Goal: Task Accomplishment & Management: Use online tool/utility

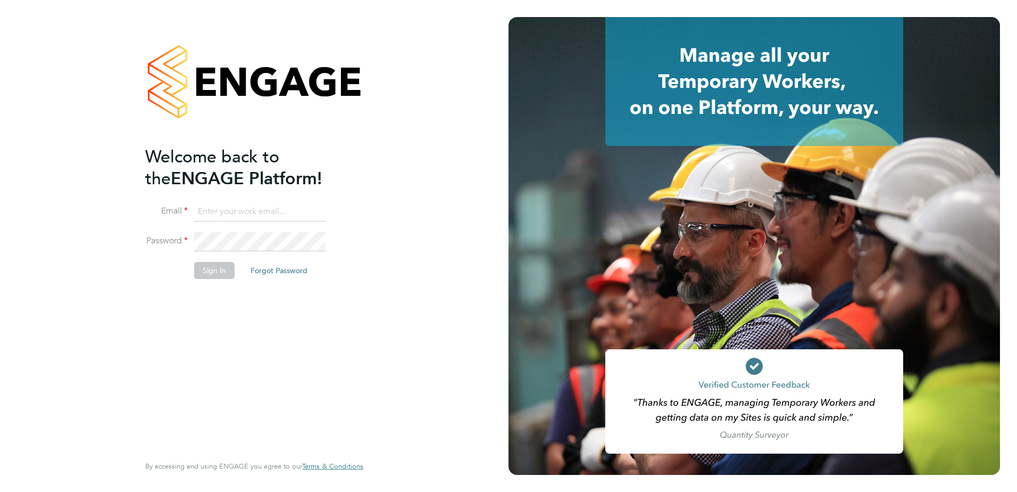
type input "tony.farrow@vistry.co.uk"
click at [211, 271] on button "Sign In" at bounding box center [214, 270] width 40 height 17
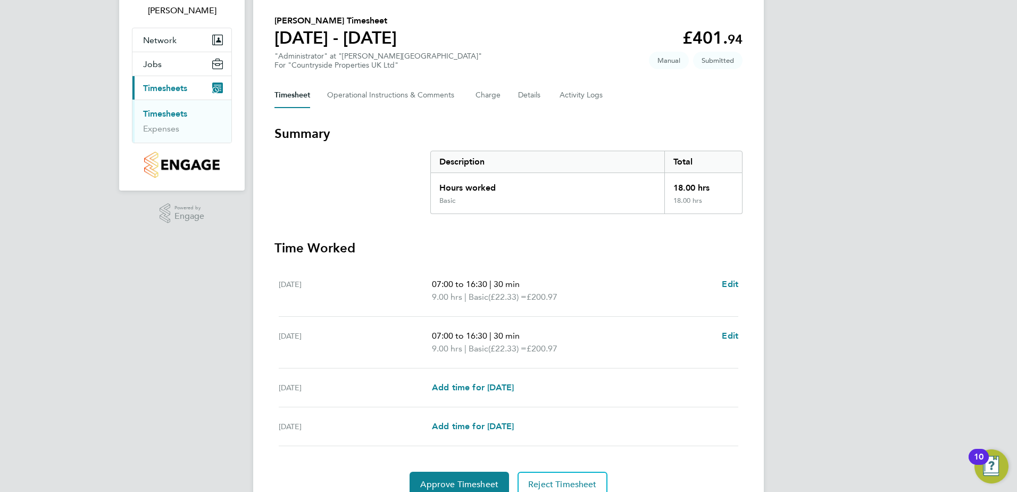
scroll to position [122, 0]
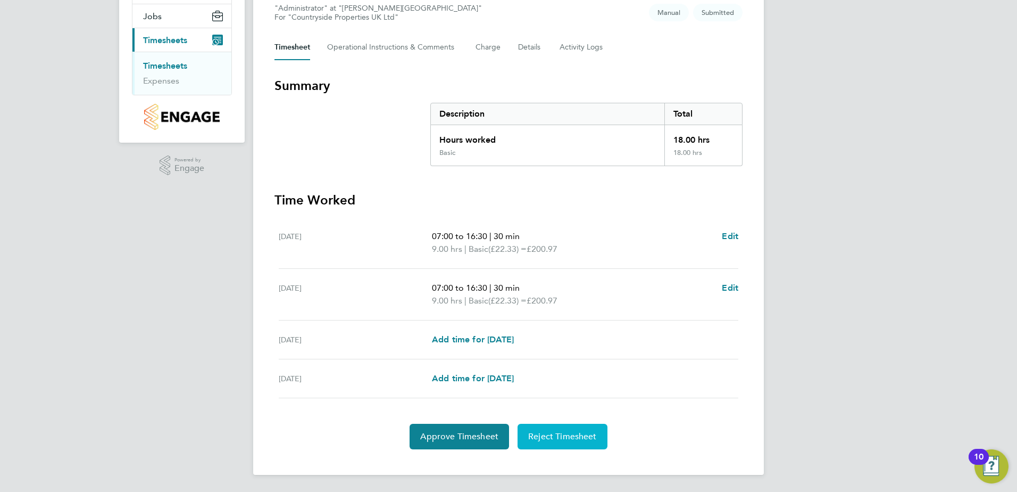
click at [556, 433] on span "Reject Timesheet" at bounding box center [562, 436] width 69 height 11
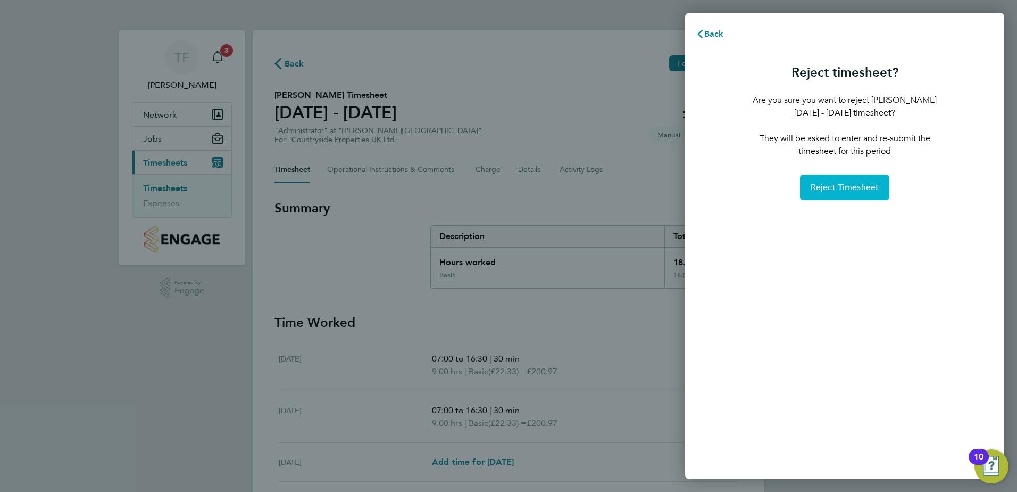
click at [840, 187] on span "Reject Timesheet" at bounding box center [845, 187] width 69 height 11
